Goal: Information Seeking & Learning: Check status

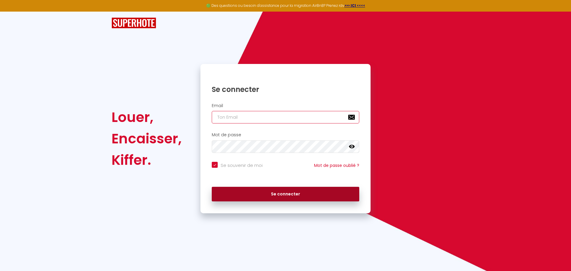
type input "[EMAIL_ADDRESS][DOMAIN_NAME]"
click at [288, 194] on button "Se connecter" at bounding box center [285, 194] width 147 height 15
checkbox input "true"
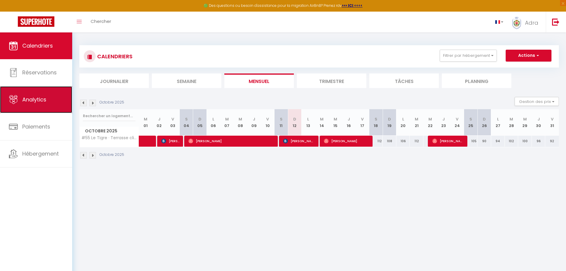
click at [39, 96] on span "Analytics" at bounding box center [34, 99] width 24 height 7
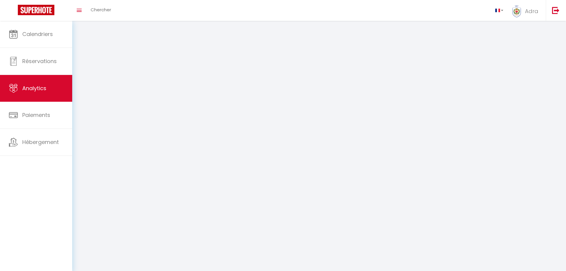
select select "2025"
select select "10"
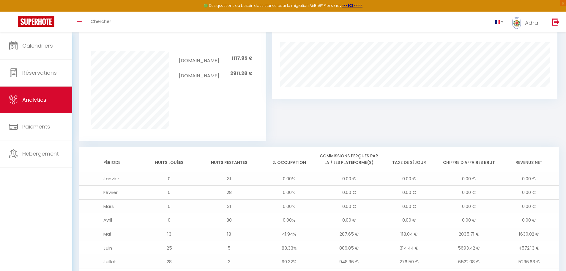
scroll to position [471, 0]
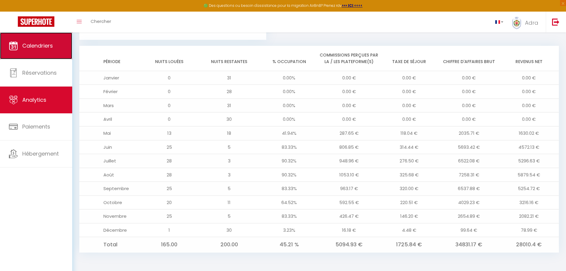
click at [39, 44] on span "Calendriers" at bounding box center [37, 45] width 31 height 7
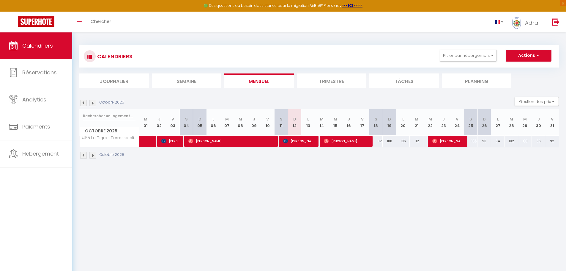
click at [342, 79] on li "Trimestre" at bounding box center [332, 80] width 70 height 15
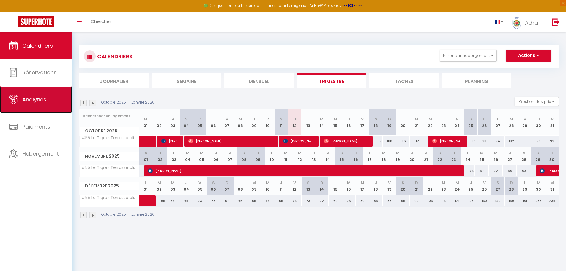
click at [46, 100] on link "Analytics" at bounding box center [36, 99] width 72 height 27
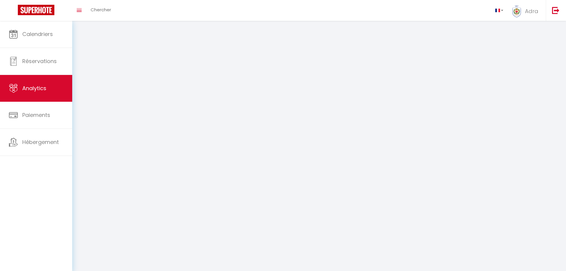
select select "2025"
select select "10"
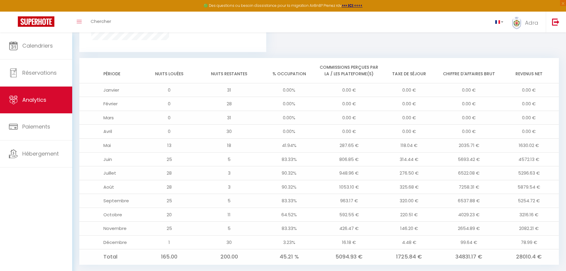
scroll to position [471, 0]
